Goal: Navigation & Orientation: Find specific page/section

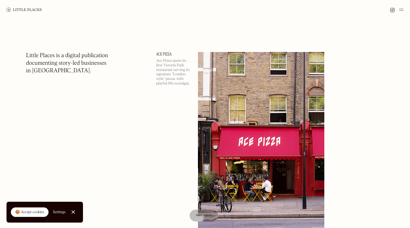
click at [73, 212] on div at bounding box center [73, 213] width 4 height 4
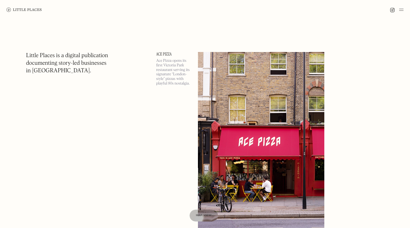
click at [400, 10] on img at bounding box center [401, 10] width 4 height 7
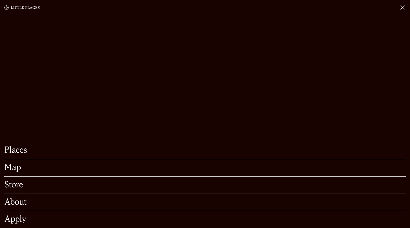
click at [10, 168] on link "Map" at bounding box center [205, 168] width 402 height 8
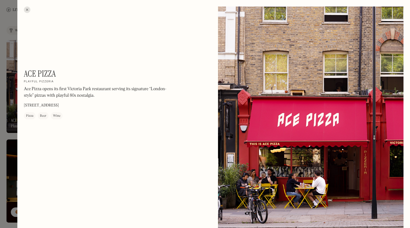
click at [28, 10] on div at bounding box center [27, 10] width 7 height 7
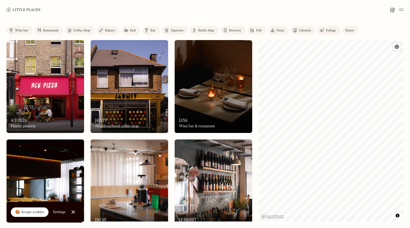
click at [214, 81] on img at bounding box center [214, 86] width 78 height 93
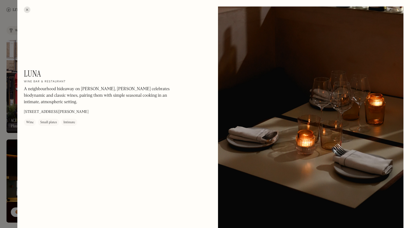
click at [27, 10] on div at bounding box center [27, 10] width 7 height 7
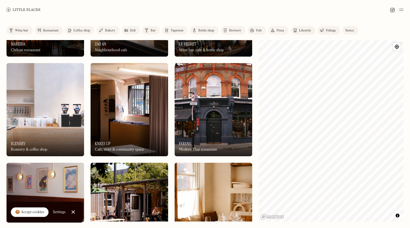
scroll to position [178, 0]
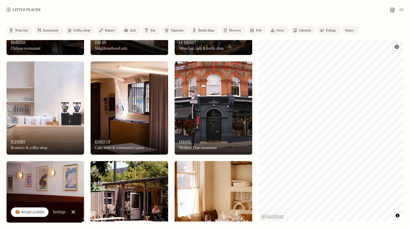
click at [135, 103] on img at bounding box center [130, 108] width 78 height 93
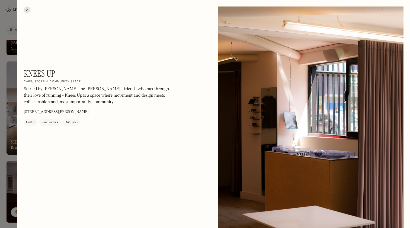
click at [27, 9] on div at bounding box center [27, 10] width 7 height 7
